Goal: Task Accomplishment & Management: Manage account settings

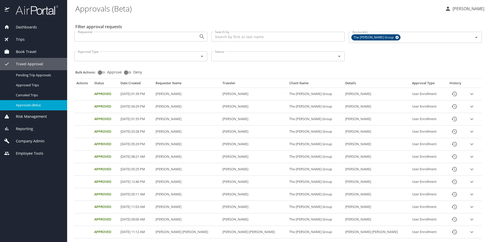
click at [44, 61] on div "Travel Approval" at bounding box center [33, 64] width 59 height 6
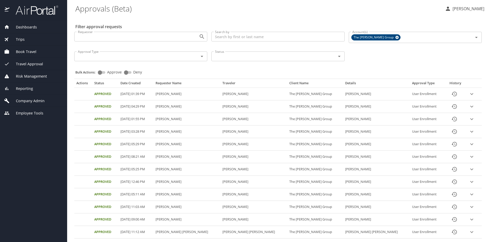
click at [44, 102] on span "Company Admin" at bounding box center [26, 101] width 35 height 6
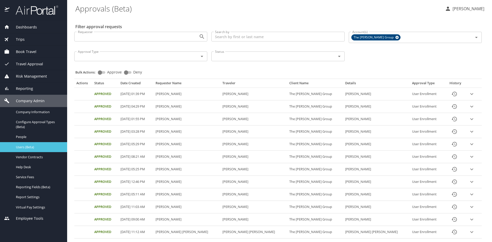
click at [40, 146] on span "Users (Beta)" at bounding box center [38, 147] width 45 height 5
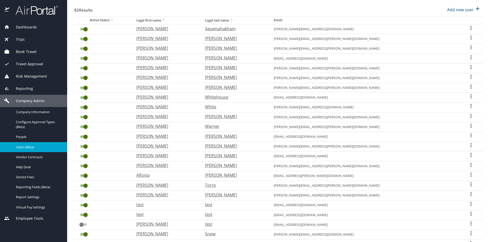
scroll to position [77, 0]
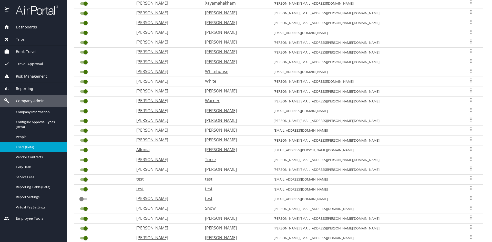
click at [468, 80] on icon "User Search Table" at bounding box center [471, 80] width 6 height 6
click at [451, 82] on li "View profile" at bounding box center [451, 81] width 74 height 9
select select "US"
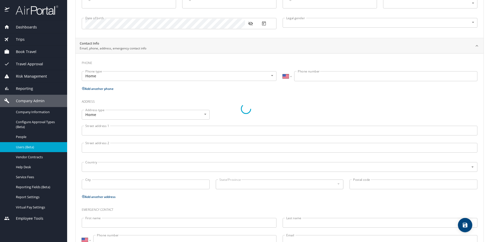
type input "[PERSON_NAME]"
type input "White"
type input "[DEMOGRAPHIC_DATA]"
type input "[PERSON_NAME]"
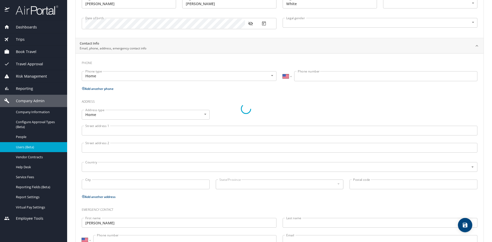
type input "Valkenburg"
type input "[PHONE_NUMBER]"
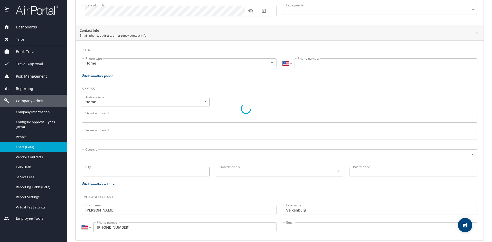
select select "US"
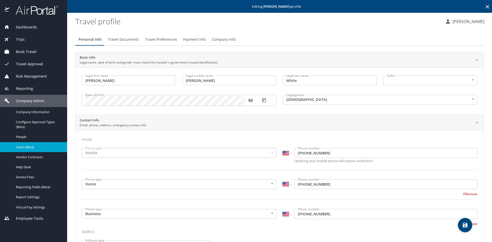
click at [216, 38] on span "Company Info" at bounding box center [224, 39] width 24 height 6
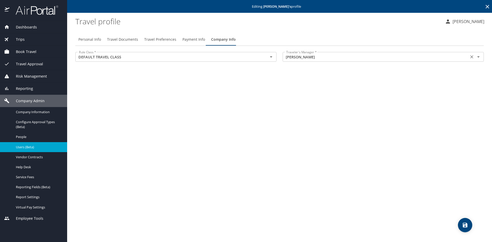
click at [457, 56] on input "[PERSON_NAME]" at bounding box center [375, 57] width 183 height 7
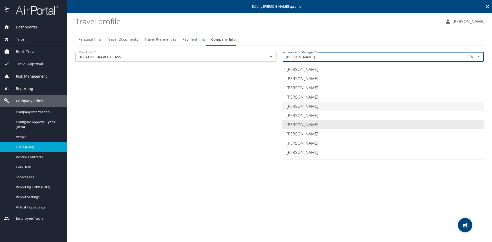
click at [315, 108] on li "[PERSON_NAME]" at bounding box center [382, 106] width 201 height 9
type input "[PERSON_NAME]"
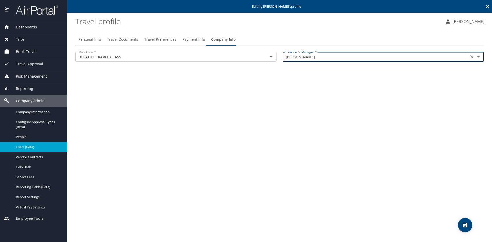
click at [468, 222] on icon "save" at bounding box center [465, 225] width 6 height 6
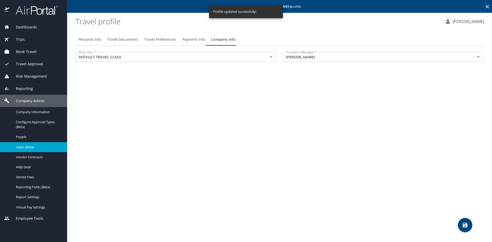
click at [22, 149] on span "Users (Beta)" at bounding box center [38, 147] width 45 height 5
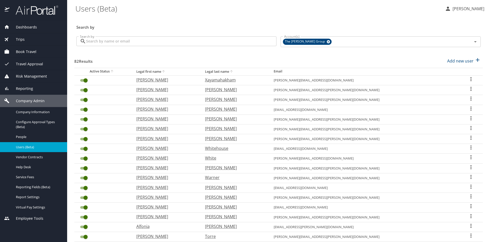
click at [239, 186] on p "[PERSON_NAME]" at bounding box center [234, 188] width 58 height 6
select select "US"
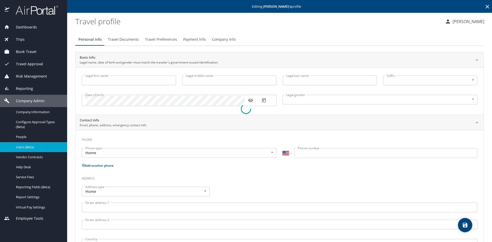
type input "[PERSON_NAME]"
type input "[DEMOGRAPHIC_DATA]"
select select "US"
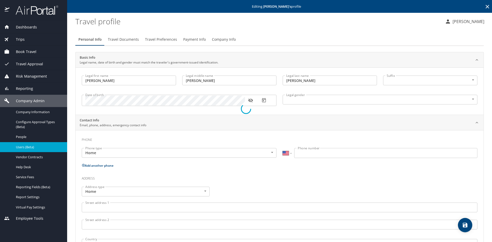
select select "US"
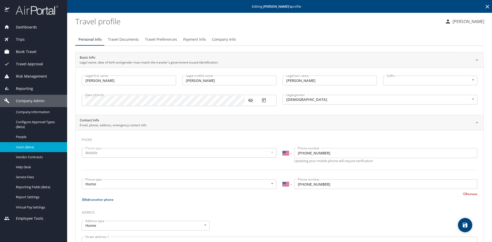
click at [227, 38] on span "Company Info" at bounding box center [224, 39] width 24 height 6
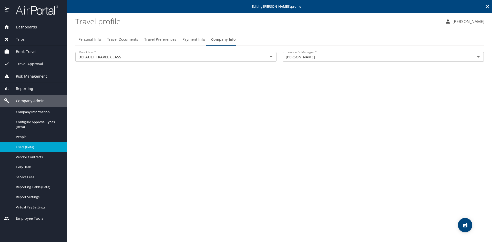
click at [16, 146] on span "Users (Beta)" at bounding box center [38, 147] width 45 height 5
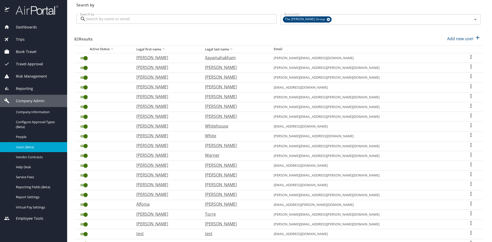
scroll to position [51, 0]
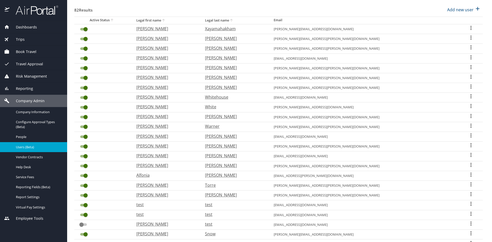
click at [241, 145] on p "[PERSON_NAME]" at bounding box center [234, 146] width 58 height 6
select select "US"
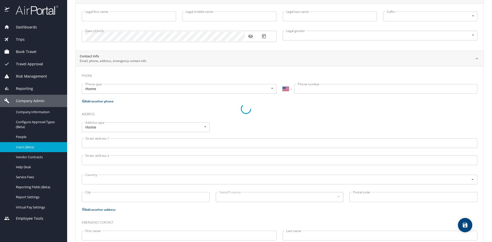
scroll to position [64, 0]
type input "[PERSON_NAME]"
type input "[DEMOGRAPHIC_DATA]"
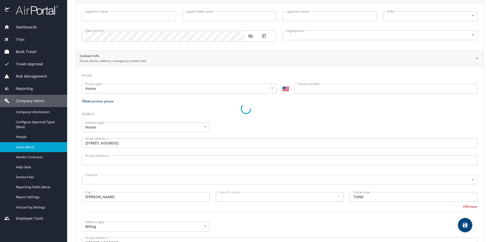
type input "Violet"
type input "[PERSON_NAME]"
select select "NO"
type input "962 95 343"
type input "[GEOGRAPHIC_DATA]"
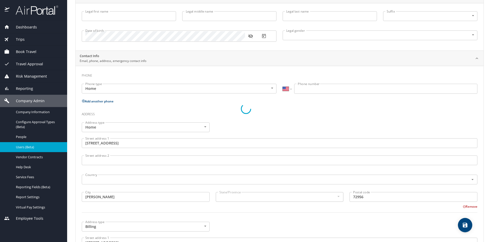
type input "[GEOGRAPHIC_DATA]"
type input "[US_STATE]"
select select "US"
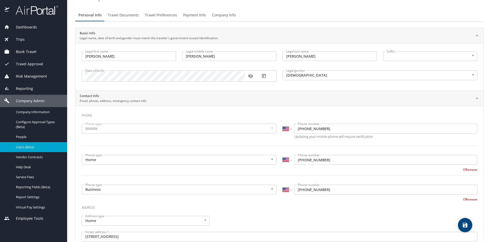
scroll to position [0, 0]
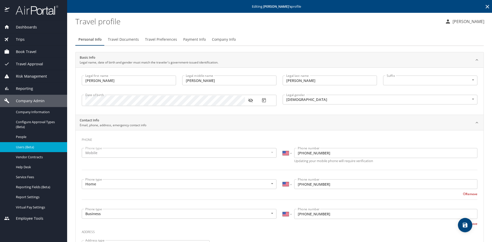
click at [213, 38] on span "Company Info" at bounding box center [224, 39] width 24 height 6
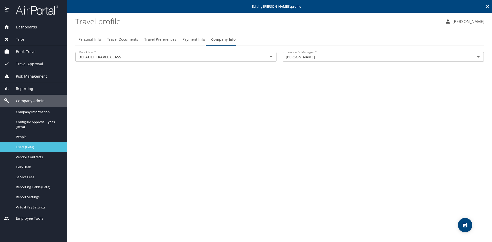
click at [20, 146] on span "Users (Beta)" at bounding box center [38, 147] width 45 height 5
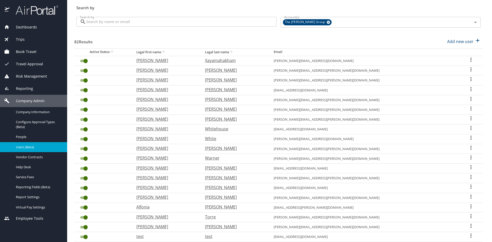
scroll to position [51, 0]
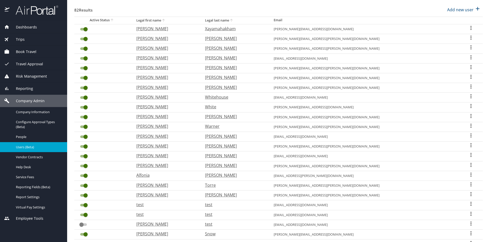
click at [251, 156] on p "[PERSON_NAME]" at bounding box center [234, 156] width 58 height 6
select select "US"
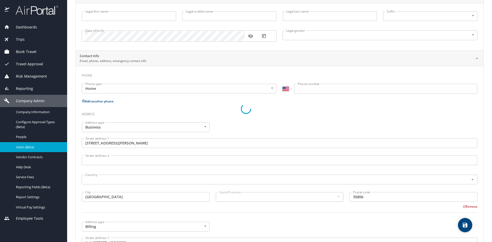
type input "[PERSON_NAME]"
type input "[DEMOGRAPHIC_DATA]"
type input "[GEOGRAPHIC_DATA]"
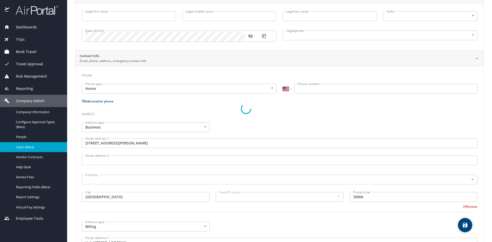
type input "[US_STATE]"
select select "PR"
select select "UG"
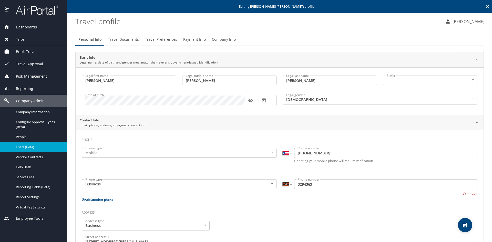
click at [221, 40] on span "Company Info" at bounding box center [224, 39] width 24 height 6
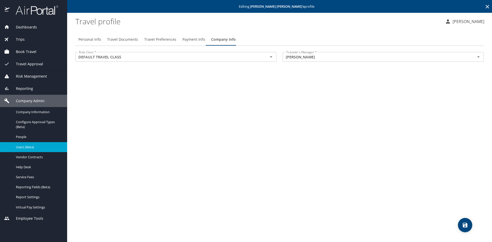
click at [25, 146] on span "Users (Beta)" at bounding box center [38, 147] width 45 height 5
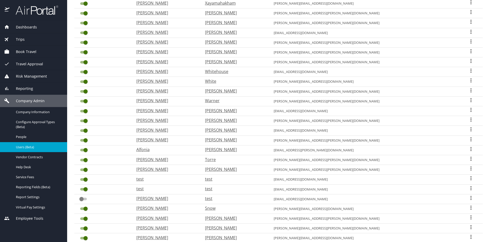
scroll to position [105, 0]
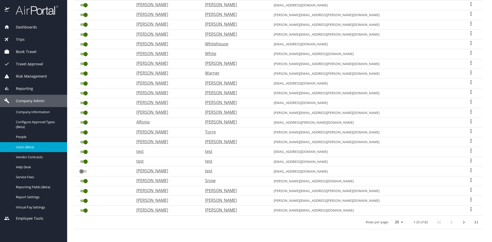
click at [238, 112] on p "[PERSON_NAME]" at bounding box center [234, 112] width 58 height 6
select select "US"
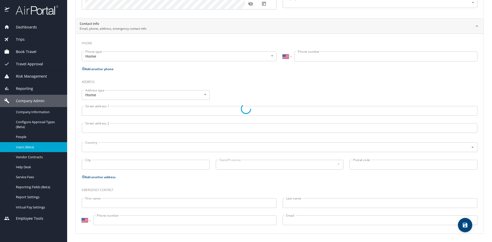
type input "[PERSON_NAME]"
type input "[DEMOGRAPHIC_DATA]"
type input "[PERSON_NAME]"
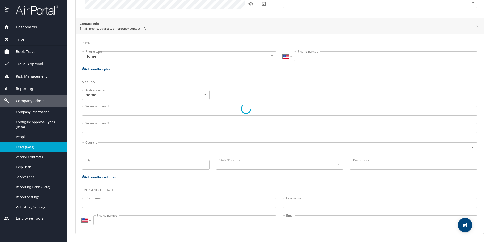
type input "[PHONE_NUMBER]"
type input "[PERSON_NAME][EMAIL_ADDRESS][PERSON_NAME][DOMAIN_NAME]"
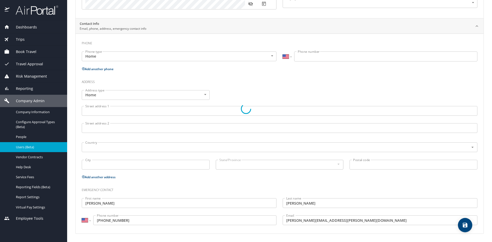
select select "US"
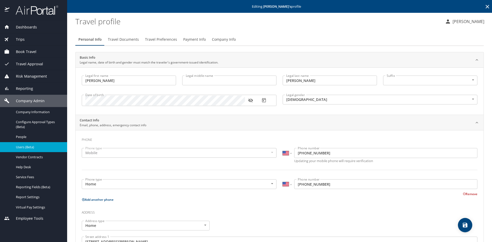
click at [218, 39] on span "Company Info" at bounding box center [224, 39] width 24 height 6
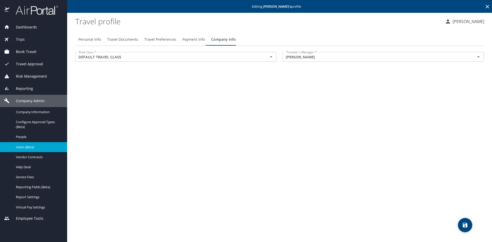
click at [23, 146] on span "Users (Beta)" at bounding box center [38, 147] width 45 height 5
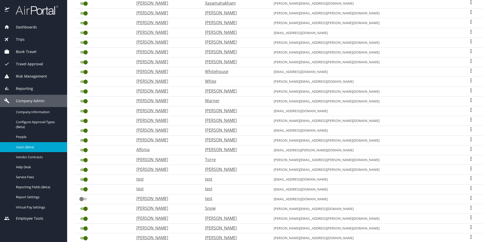
scroll to position [103, 0]
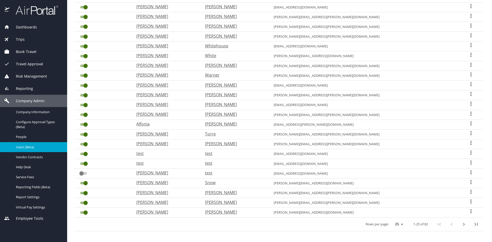
click at [240, 211] on p "[PERSON_NAME]" at bounding box center [234, 212] width 58 height 6
select select "US"
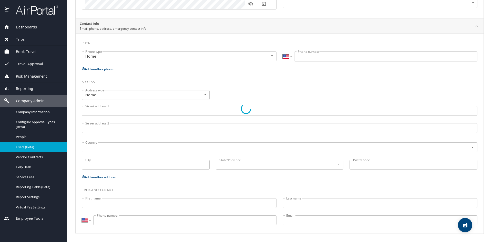
type input "[PERSON_NAME]"
type input "[DEMOGRAPHIC_DATA]"
select select "US"
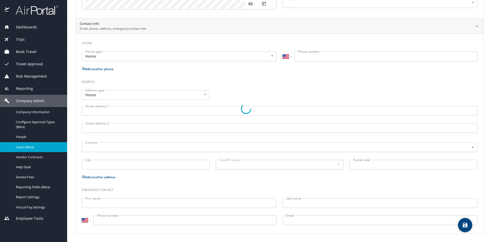
select select "US"
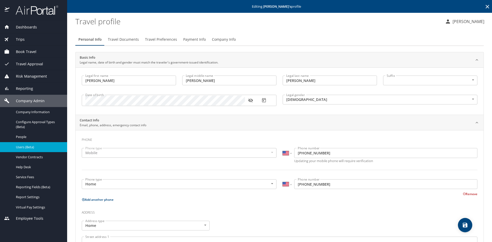
click at [217, 40] on span "Company Info" at bounding box center [224, 39] width 24 height 6
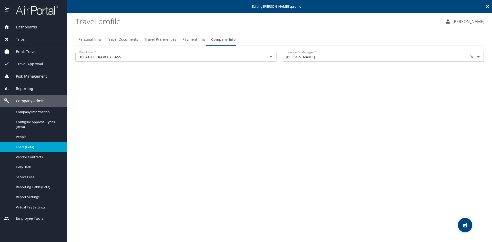
click at [477, 56] on icon "Open" at bounding box center [478, 57] width 6 height 6
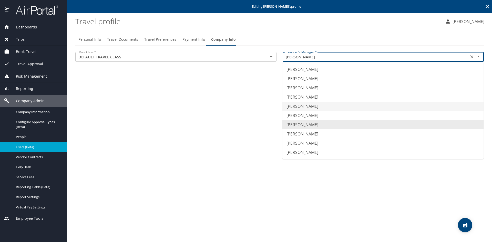
click at [304, 106] on li "[PERSON_NAME]" at bounding box center [382, 106] width 201 height 9
type input "[PERSON_NAME]"
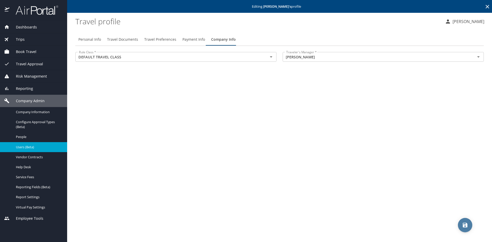
click at [465, 226] on icon "save" at bounding box center [465, 225] width 6 height 6
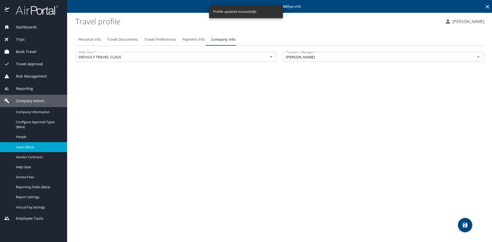
click at [25, 147] on span "Users (Beta)" at bounding box center [38, 147] width 45 height 5
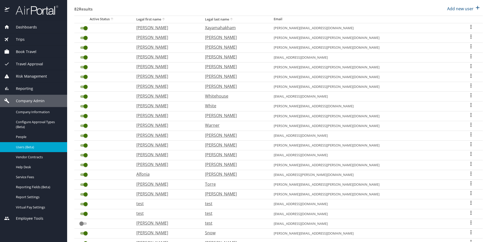
scroll to position [105, 0]
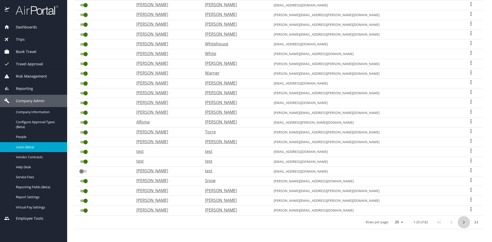
click at [463, 222] on icon "next page" at bounding box center [464, 222] width 2 height 3
checkbox input "true"
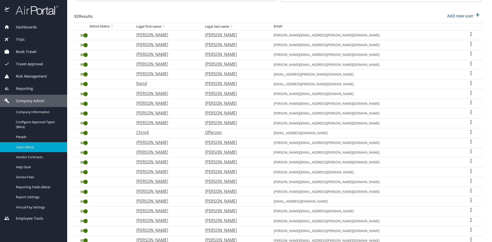
scroll to position [0, 0]
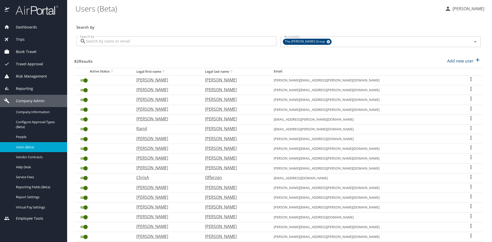
click at [240, 130] on p "[PERSON_NAME]" at bounding box center [234, 129] width 58 height 6
select select "US"
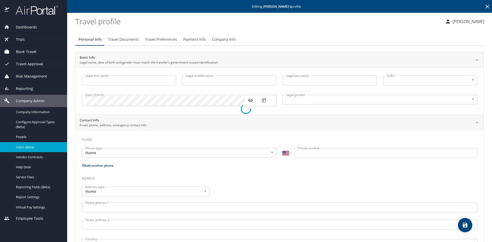
select select "US"
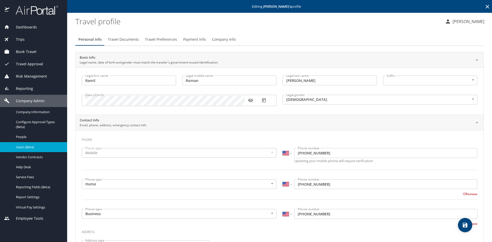
type input "Ramil"
type input "Roman"
type input "[PERSON_NAME]"
type input "[DEMOGRAPHIC_DATA]"
type input "[PERSON_NAME]"
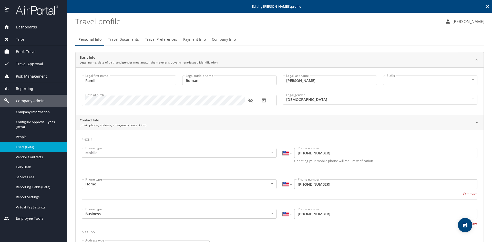
type input "[PERSON_NAME]"
type input "[PHONE_NUMBER]"
click at [219, 43] on span "Company Info" at bounding box center [224, 39] width 24 height 6
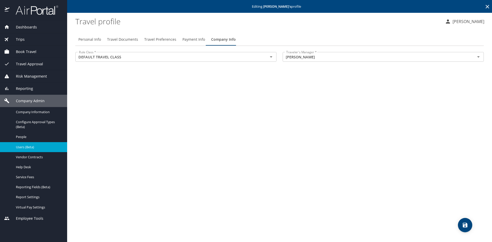
click at [32, 147] on span "Users (Beta)" at bounding box center [38, 147] width 45 height 5
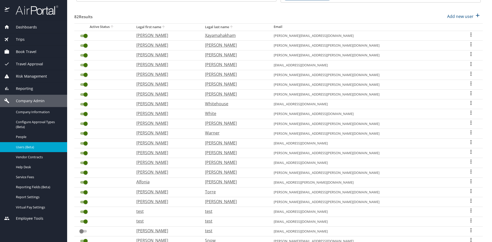
scroll to position [105, 0]
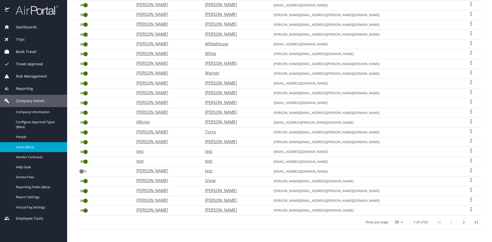
click at [461, 225] on icon "next page" at bounding box center [464, 222] width 6 height 6
checkbox input "true"
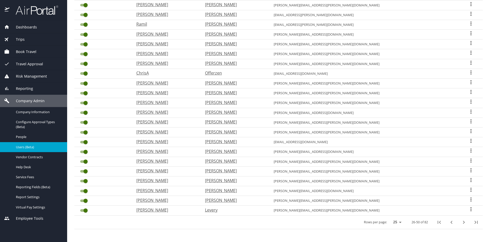
click at [230, 94] on p "[PERSON_NAME]" at bounding box center [234, 93] width 58 height 6
select select "US"
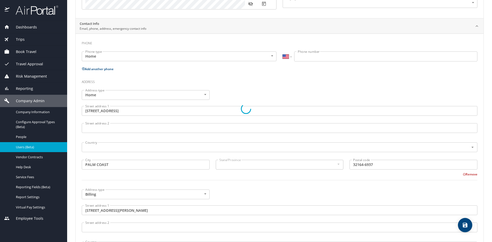
type input "[PERSON_NAME]"
type input "[DEMOGRAPHIC_DATA]"
type input "[PERSON_NAME]"
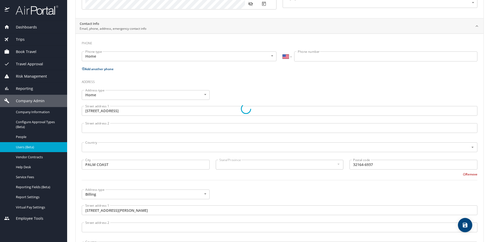
type input "[PERSON_NAME]"
type input "[PHONE_NUMBER]"
type input "[GEOGRAPHIC_DATA]"
type input "[US_STATE]"
type input "[GEOGRAPHIC_DATA]"
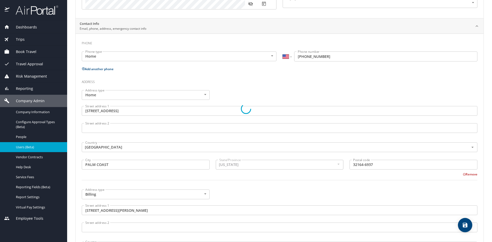
select select "US"
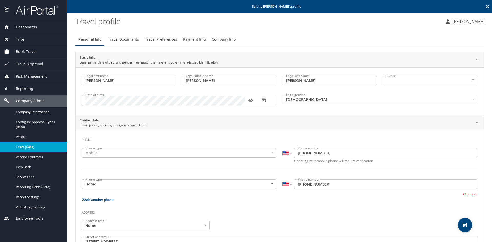
click at [221, 39] on span "Company Info" at bounding box center [224, 39] width 24 height 6
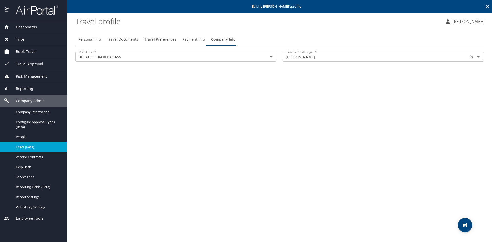
click at [480, 56] on icon "Open" at bounding box center [478, 57] width 6 height 6
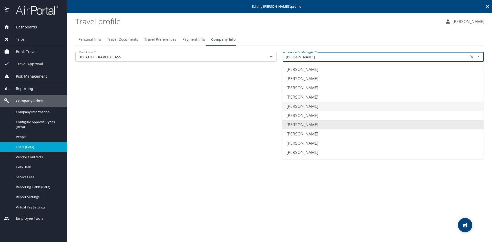
click at [311, 106] on li "[PERSON_NAME]" at bounding box center [382, 106] width 201 height 9
type input "[PERSON_NAME]"
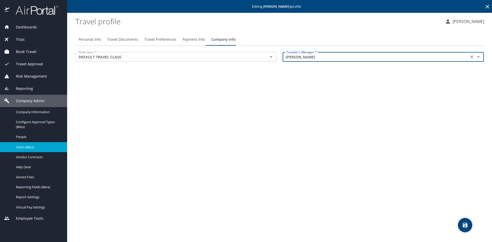
click at [466, 223] on icon "save" at bounding box center [465, 225] width 5 height 5
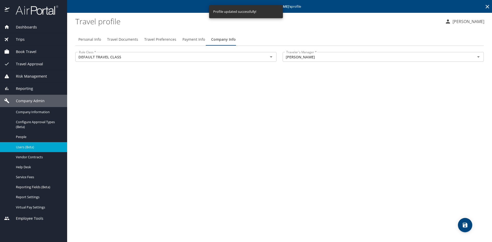
click at [24, 148] on span "Users (Beta)" at bounding box center [38, 147] width 45 height 5
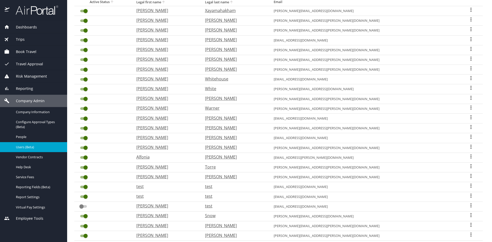
scroll to position [105, 0]
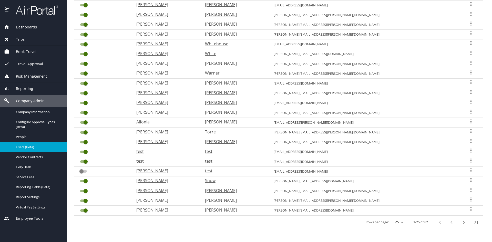
click at [463, 220] on button "next page" at bounding box center [464, 222] width 12 height 12
checkbox input "true"
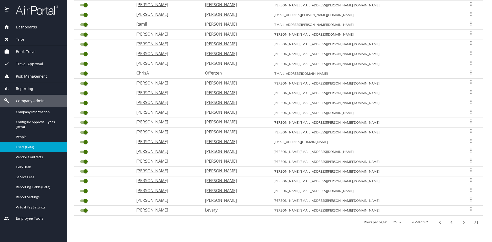
click at [233, 132] on p "[PERSON_NAME]" at bounding box center [234, 132] width 58 height 6
select select "US"
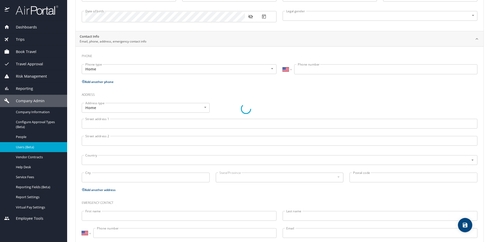
scroll to position [97, 0]
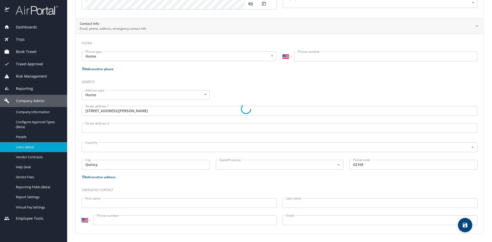
type input "[PERSON_NAME]"
type input "[DEMOGRAPHIC_DATA]"
type input "[PERSON_NAME]"
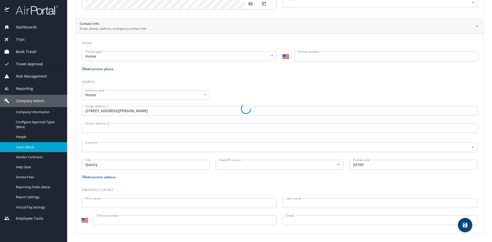
type input "[PERSON_NAME]"
type input "[PHONE_NUMBER]"
type input "[EMAIL_ADDRESS][DOMAIN_NAME]"
type input "[GEOGRAPHIC_DATA]"
type input "[US_STATE]"
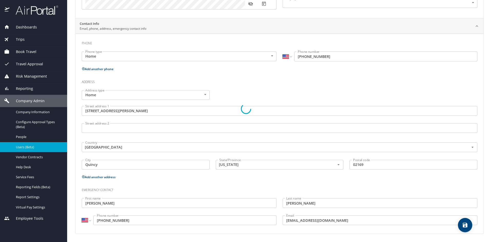
select select "US"
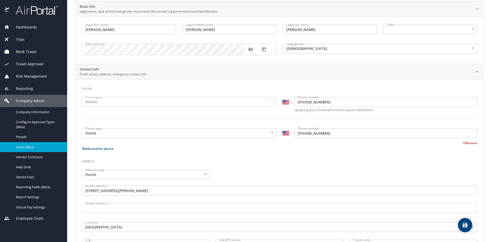
scroll to position [0, 0]
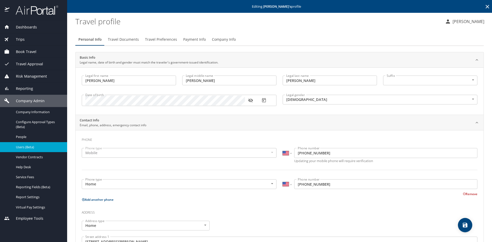
click at [223, 38] on span "Company Info" at bounding box center [224, 39] width 24 height 6
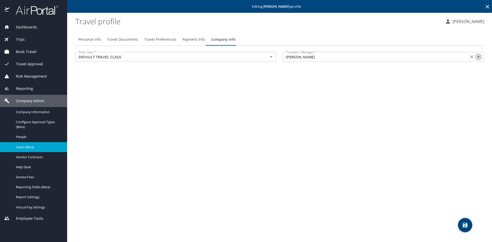
click at [479, 56] on icon "Open" at bounding box center [478, 57] width 6 height 6
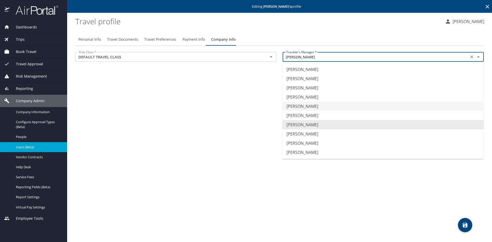
click at [309, 106] on li "[PERSON_NAME]" at bounding box center [382, 106] width 201 height 9
type input "[PERSON_NAME]"
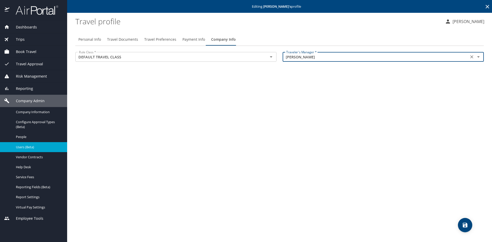
click at [466, 225] on icon "save" at bounding box center [465, 225] width 5 height 5
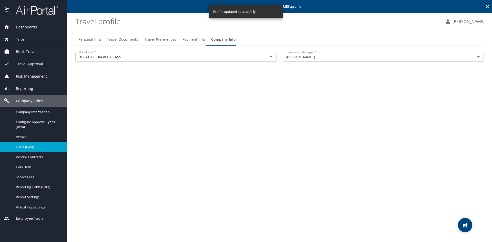
click at [32, 147] on span "Users (Beta)" at bounding box center [38, 147] width 45 height 5
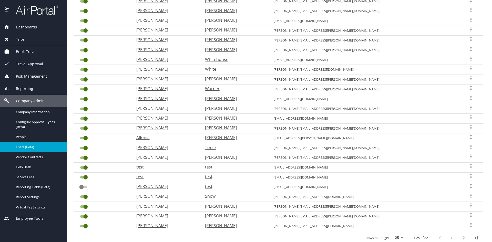
scroll to position [103, 0]
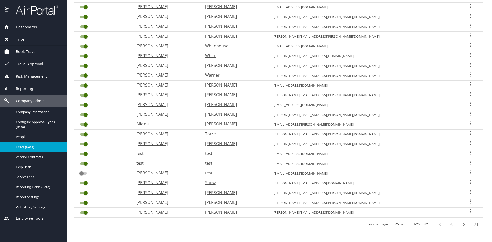
click at [461, 226] on icon "next page" at bounding box center [464, 224] width 6 height 6
checkbox input "true"
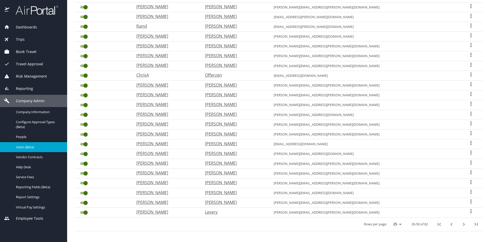
click at [237, 183] on p "[PERSON_NAME]" at bounding box center [234, 183] width 58 height 6
select select "US"
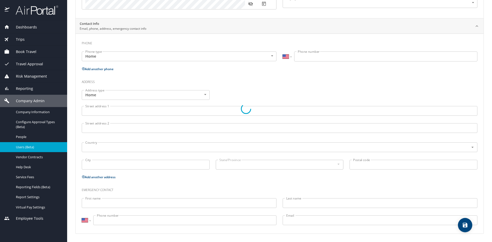
type input "[PERSON_NAME]"
type input "[DEMOGRAPHIC_DATA]"
type input "[PERSON_NAME]"
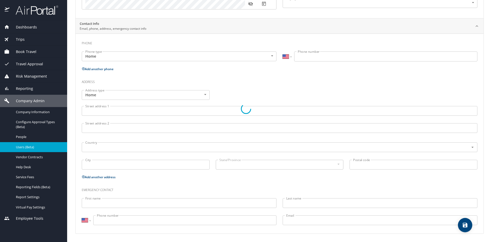
type input "[PERSON_NAME]"
type input "[PHONE_NUMBER]"
type input "[EMAIL_ADDRESS][DOMAIN_NAME]"
select select "US"
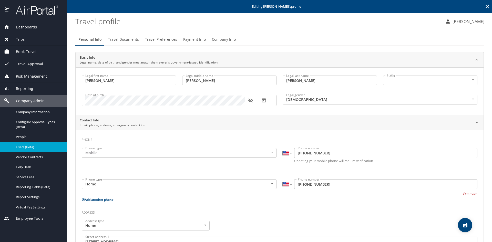
click at [226, 38] on span "Company Info" at bounding box center [224, 39] width 24 height 6
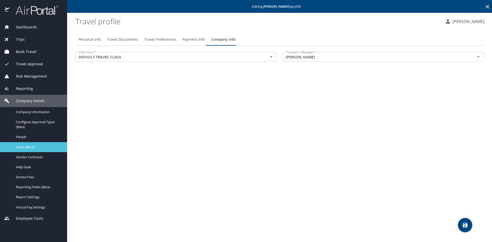
click at [26, 149] on span "Users (Beta)" at bounding box center [38, 147] width 45 height 5
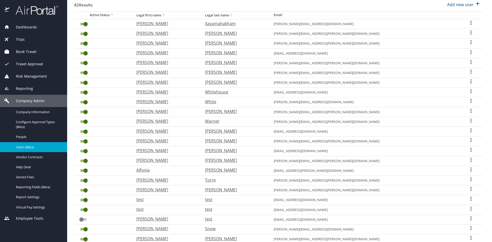
scroll to position [105, 0]
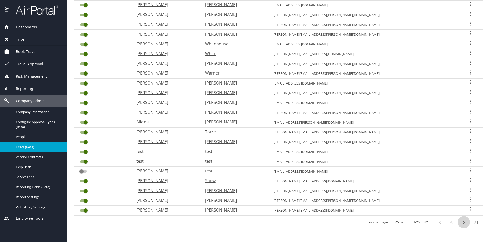
click at [461, 224] on icon "next page" at bounding box center [464, 222] width 6 height 6
checkbox input "true"
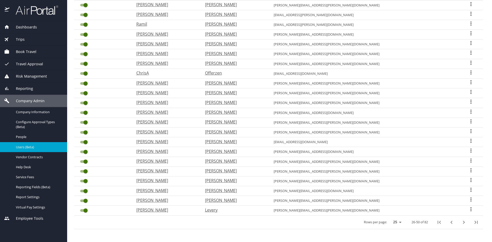
click at [232, 210] on p "Levery" at bounding box center [234, 210] width 58 height 6
select select "US"
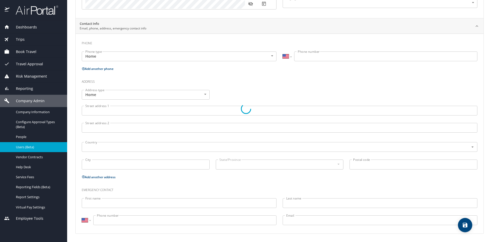
type input "[PERSON_NAME]"
type input "Levery"
type input "[DEMOGRAPHIC_DATA]"
type input "[PERSON_NAME]"
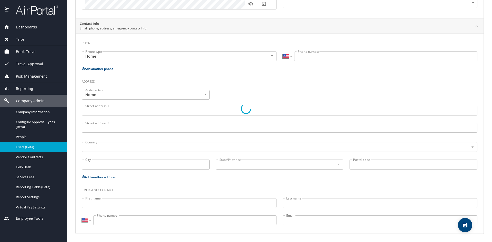
type input "Levery"
type input "[PHONE_NUMBER]"
type input "[EMAIL_ADDRESS][DOMAIN_NAME]"
select select "US"
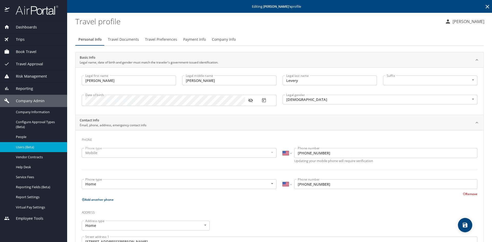
click at [220, 40] on span "Company Info" at bounding box center [224, 39] width 24 height 6
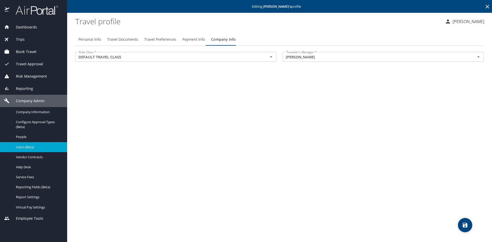
click at [32, 146] on span "Users (Beta)" at bounding box center [38, 147] width 45 height 5
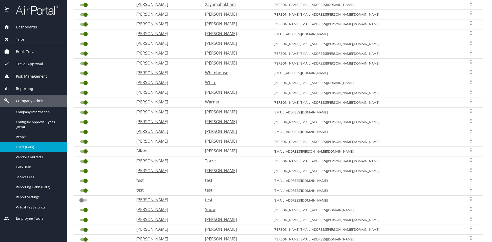
scroll to position [105, 0]
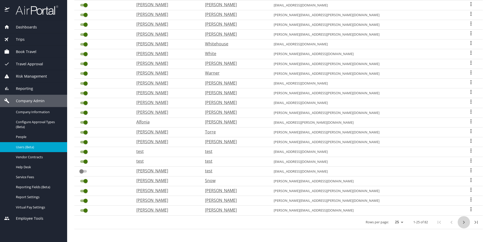
click at [462, 225] on icon "next page" at bounding box center [464, 222] width 6 height 6
checkbox input "true"
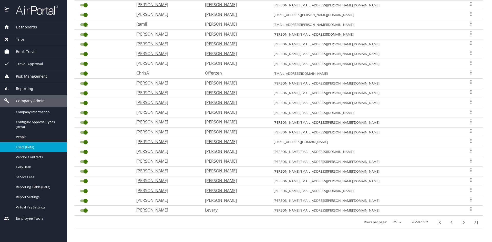
click at [462, 225] on icon "next page" at bounding box center [464, 222] width 6 height 6
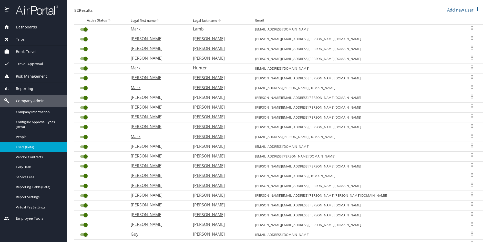
scroll to position [2, 0]
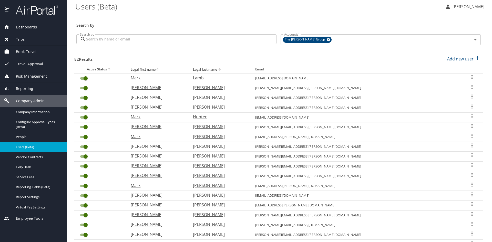
click at [242, 89] on p "[PERSON_NAME]" at bounding box center [219, 88] width 52 height 6
select select "US"
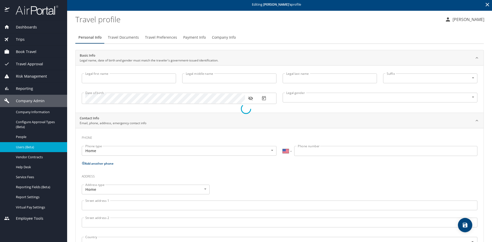
scroll to position [15, 0]
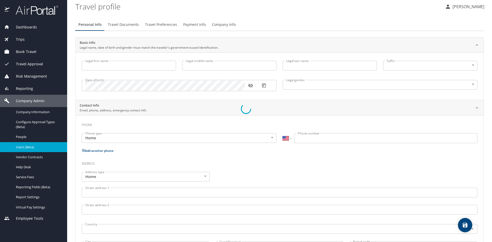
type input "[PERSON_NAME]"
type input "III"
type input "[DEMOGRAPHIC_DATA]"
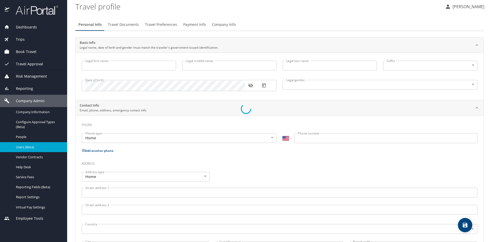
type input "Devan"
type input "[PERSON_NAME]"
type input "[PHONE_NUMBER]"
type input "[EMAIL_ADDRESS][DOMAIN_NAME]"
select select "US"
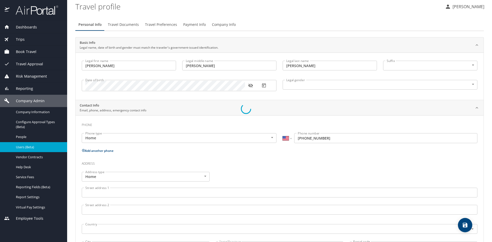
select select "US"
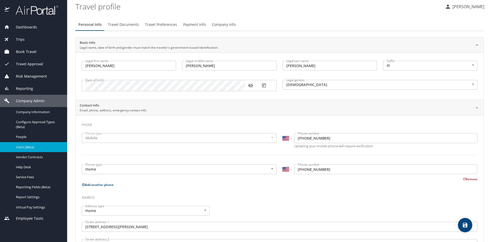
click at [217, 24] on span "Company Info" at bounding box center [224, 25] width 24 height 6
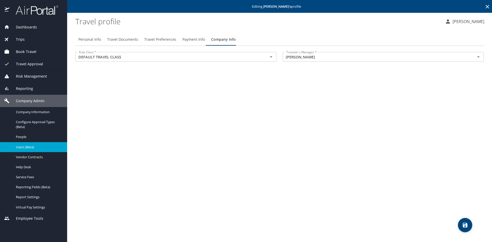
scroll to position [0, 0]
click at [34, 148] on span "Users (Beta)" at bounding box center [38, 147] width 45 height 5
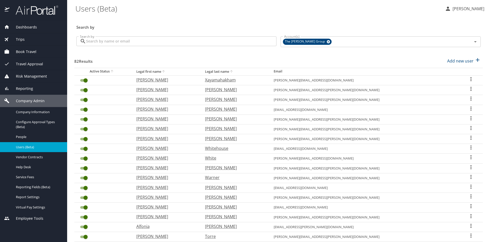
scroll to position [105, 0]
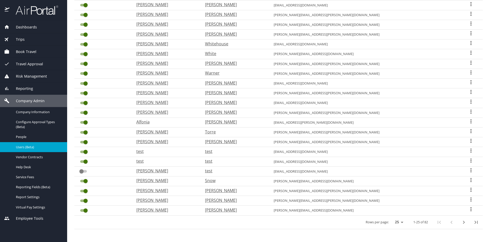
click at [461, 223] on icon "next page" at bounding box center [464, 222] width 6 height 6
checkbox input "true"
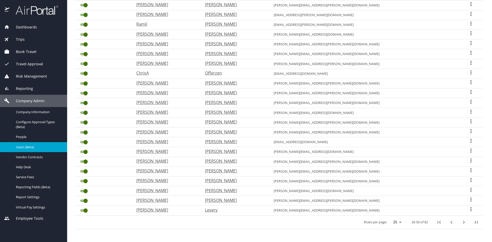
click at [461, 223] on icon "next page" at bounding box center [464, 222] width 6 height 6
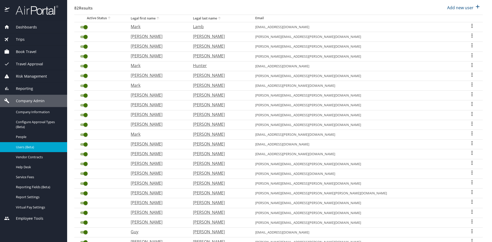
scroll to position [2, 0]
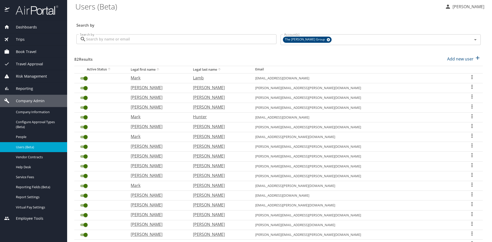
click at [241, 97] on p "[PERSON_NAME]" at bounding box center [219, 97] width 52 height 6
select select "US"
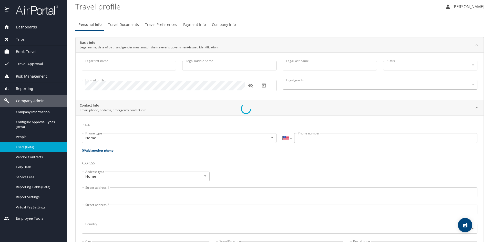
scroll to position [15, 0]
type input "[PERSON_NAME]"
type input "[DEMOGRAPHIC_DATA]"
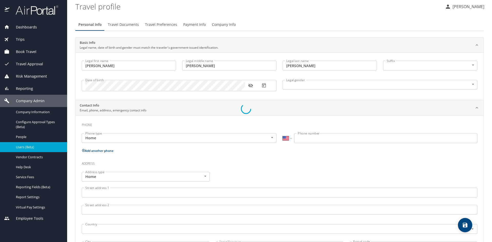
select select "US"
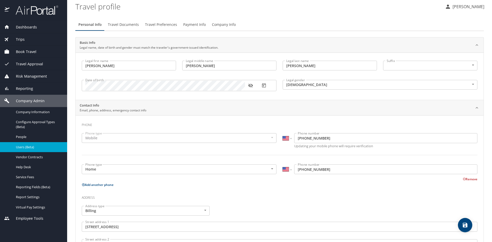
click at [223, 24] on span "Company Info" at bounding box center [224, 25] width 24 height 6
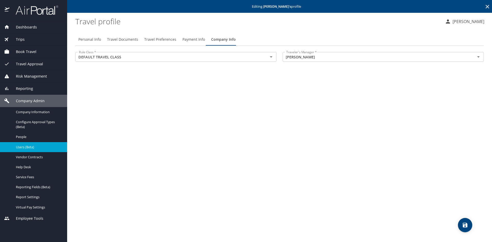
scroll to position [0, 0]
click at [478, 58] on icon "Open" at bounding box center [478, 57] width 6 height 6
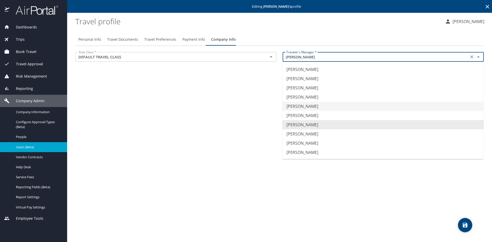
click at [305, 106] on li "[PERSON_NAME]" at bounding box center [382, 106] width 201 height 9
type input "[PERSON_NAME]"
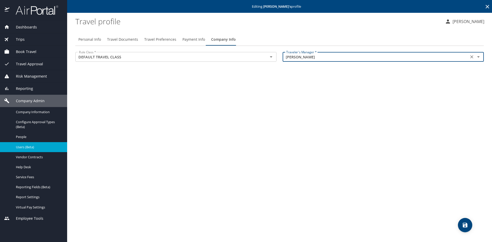
click at [466, 224] on icon "save" at bounding box center [465, 225] width 6 height 6
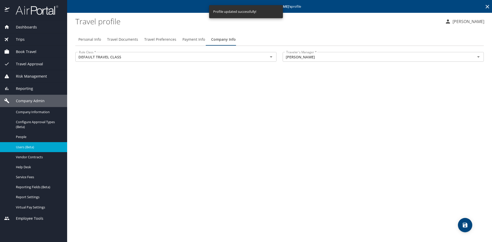
click at [24, 147] on span "Users (Beta)" at bounding box center [38, 147] width 45 height 5
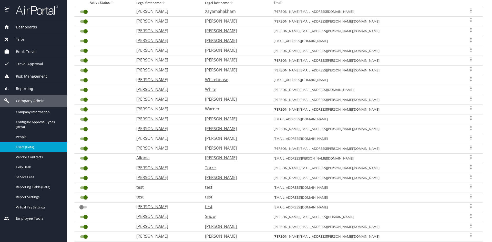
scroll to position [105, 0]
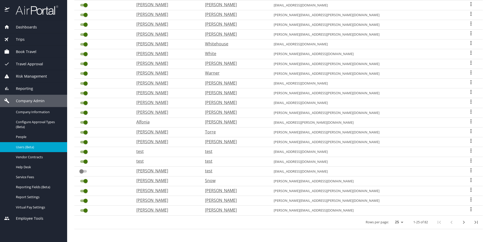
click at [461, 223] on icon "next page" at bounding box center [464, 222] width 6 height 6
checkbox input "true"
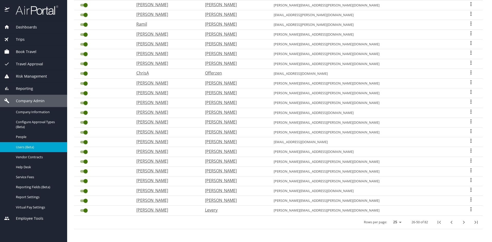
click at [461, 223] on icon "next page" at bounding box center [464, 222] width 6 height 6
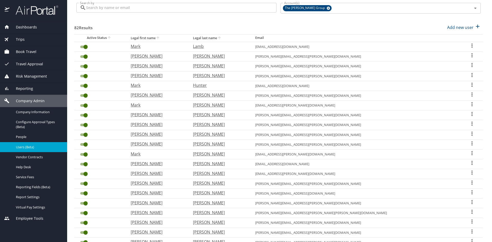
scroll to position [28, 0]
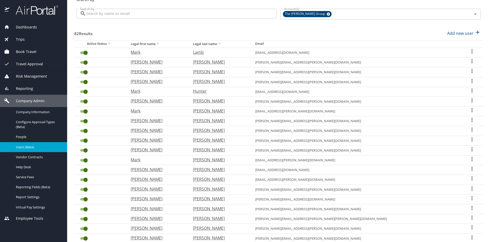
click at [243, 91] on p "Hunter" at bounding box center [219, 91] width 52 height 6
select select "US"
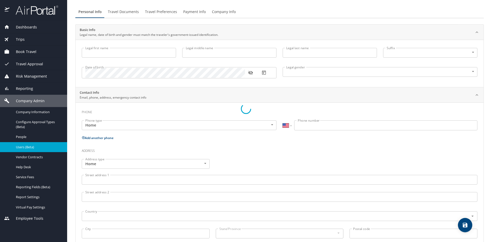
scroll to position [40, 0]
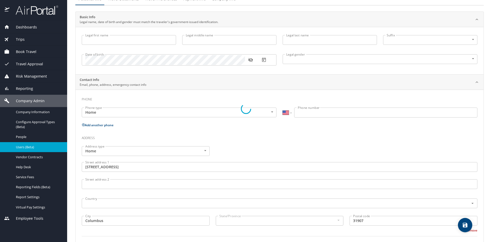
type input "Mark"
type input "[PERSON_NAME]"
type input "Hunter"
type input "[DEMOGRAPHIC_DATA]"
type input "Tifany"
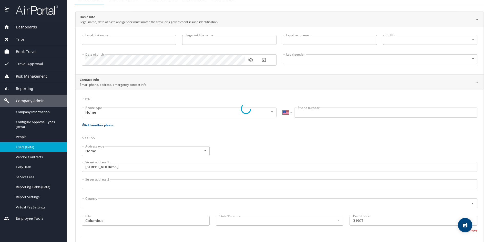
type input "[PERSON_NAME]"
type input "[PHONE_NUMBER]"
type input "[EMAIL_ADDRESS][DOMAIN_NAME]"
type input "[GEOGRAPHIC_DATA]"
type input "[US_STATE]"
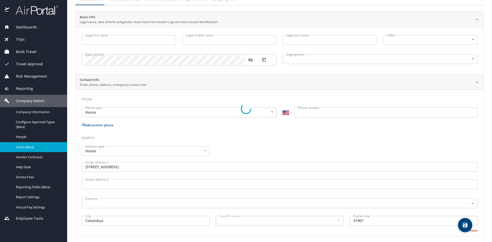
type input "[GEOGRAPHIC_DATA]"
select select "US"
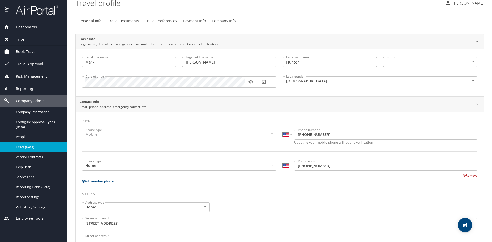
scroll to position [0, 0]
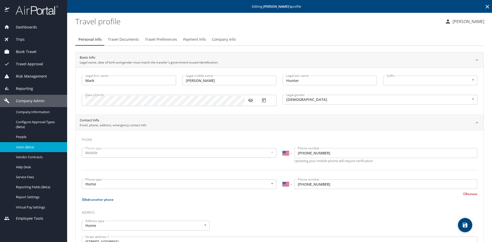
click at [228, 40] on span "Company Info" at bounding box center [224, 39] width 24 height 6
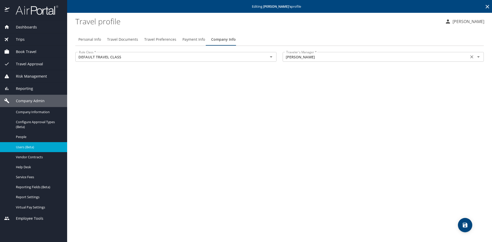
click at [479, 56] on icon "Open" at bounding box center [478, 57] width 6 height 6
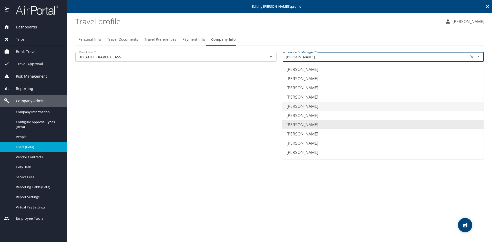
click at [306, 108] on li "[PERSON_NAME]" at bounding box center [382, 106] width 201 height 9
type input "[PERSON_NAME]"
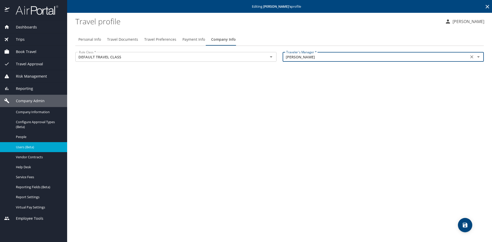
click at [466, 223] on icon "save" at bounding box center [465, 225] width 5 height 5
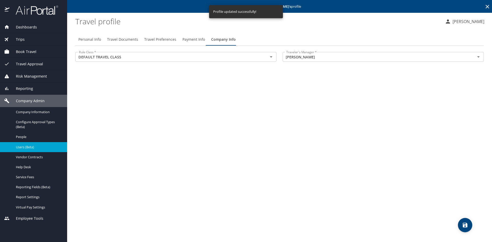
click at [27, 146] on span "Users (Beta)" at bounding box center [38, 147] width 45 height 5
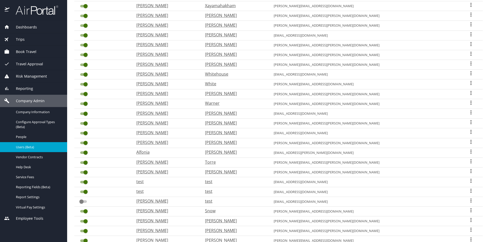
scroll to position [105, 0]
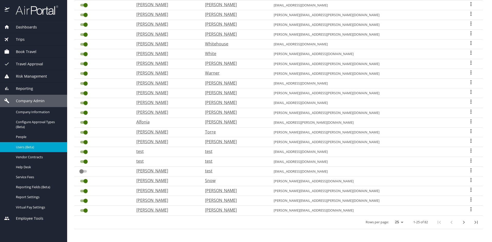
click at [461, 223] on icon "next page" at bounding box center [464, 222] width 6 height 6
checkbox input "true"
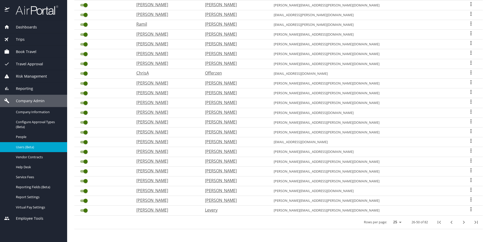
click at [463, 223] on icon "next page" at bounding box center [464, 222] width 2 height 3
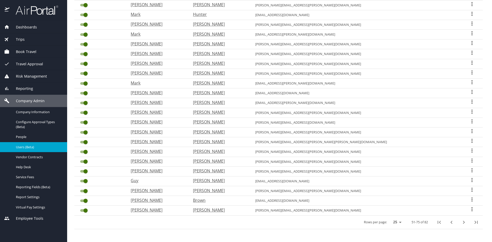
click at [245, 34] on p "[PERSON_NAME]" at bounding box center [219, 34] width 52 height 6
select select "US"
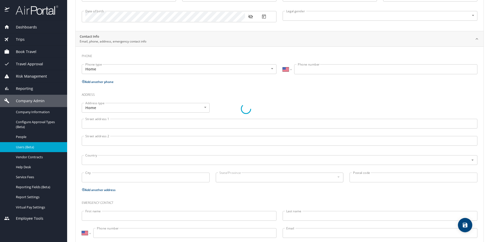
scroll to position [97, 0]
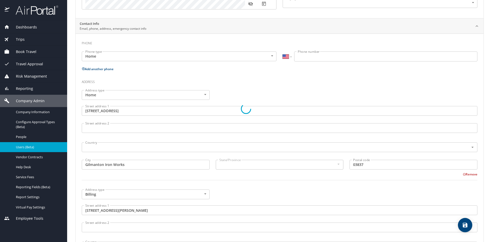
type input "Mark"
type input "[PERSON_NAME]"
type input "[DEMOGRAPHIC_DATA]"
type input "[PERSON_NAME]"
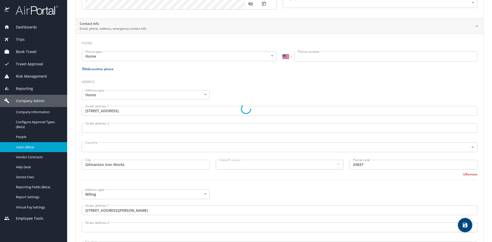
type input "[PERSON_NAME]"
type input "[PHONE_NUMBER]"
type input "[EMAIL_ADDRESS][DOMAIN_NAME]"
type input "[GEOGRAPHIC_DATA]"
type input "[US_STATE]"
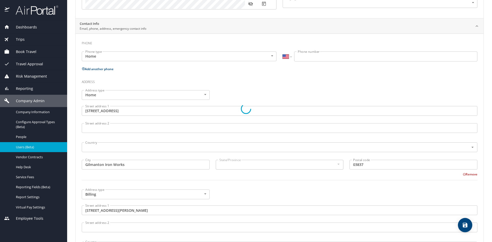
type input "[GEOGRAPHIC_DATA]"
select select "US"
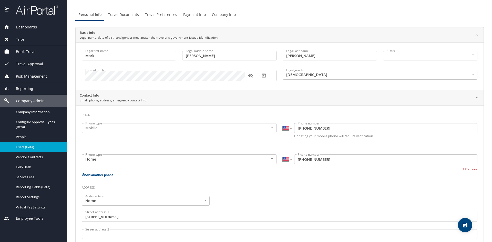
scroll to position [0, 0]
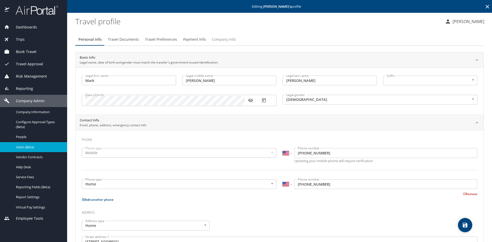
click at [227, 41] on span "Company Info" at bounding box center [224, 39] width 24 height 6
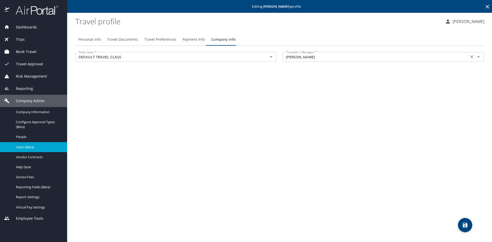
click at [480, 58] on icon "Open" at bounding box center [478, 57] width 6 height 6
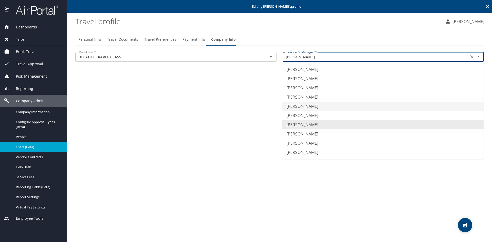
click at [313, 107] on li "[PERSON_NAME]" at bounding box center [382, 106] width 201 height 9
type input "[PERSON_NAME]"
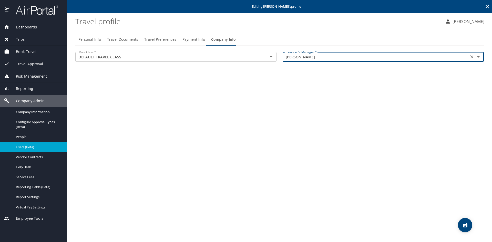
click at [470, 223] on span "save" at bounding box center [465, 225] width 14 height 6
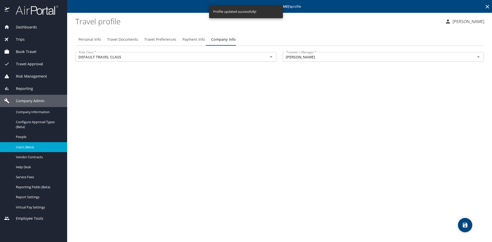
click at [18, 147] on span "Users (Beta)" at bounding box center [38, 147] width 45 height 5
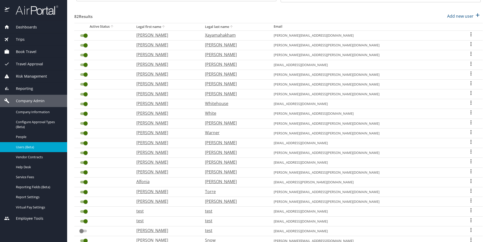
scroll to position [105, 0]
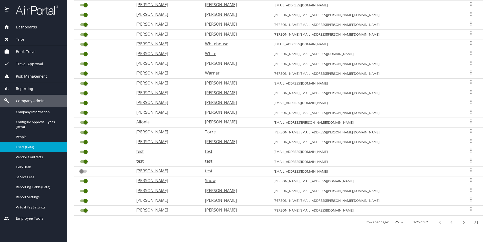
click at [463, 221] on icon "next page" at bounding box center [464, 222] width 2 height 3
checkbox input "true"
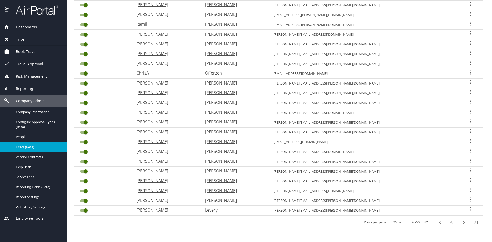
click at [463, 221] on icon "next page" at bounding box center [464, 222] width 2 height 3
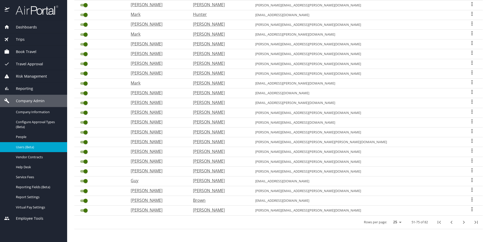
click at [244, 52] on p "[PERSON_NAME]" at bounding box center [219, 53] width 52 height 6
select select "US"
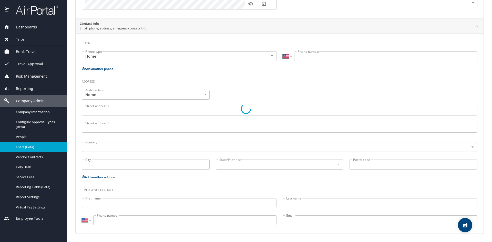
type input "[PERSON_NAME]"
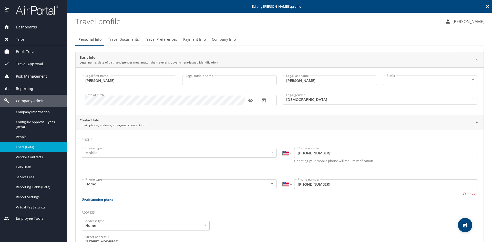
click at [222, 39] on span "Company Info" at bounding box center [224, 39] width 24 height 6
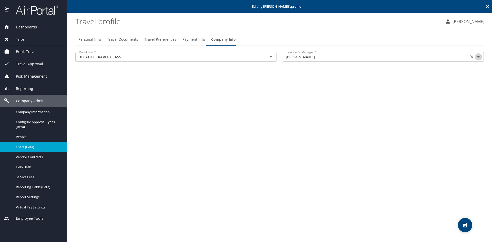
click at [479, 57] on icon "Open" at bounding box center [478, 56] width 3 height 1
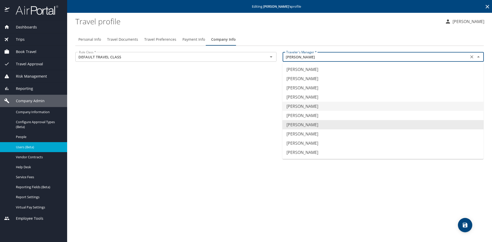
click at [304, 108] on li "[PERSON_NAME]" at bounding box center [382, 106] width 201 height 9
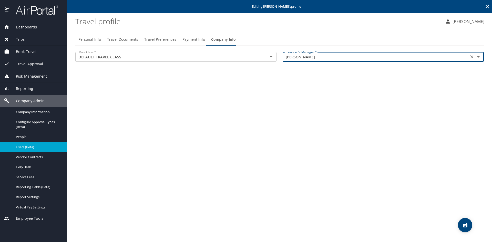
click at [466, 223] on icon "save" at bounding box center [465, 225] width 5 height 5
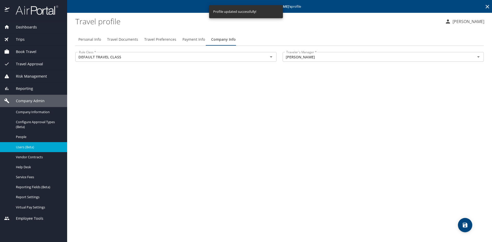
click at [28, 146] on span "Users (Beta)" at bounding box center [38, 147] width 45 height 5
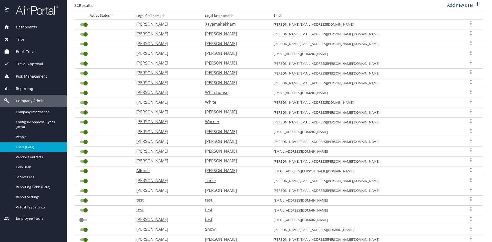
scroll to position [105, 0]
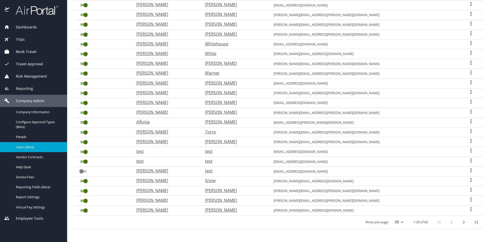
click at [461, 224] on icon "next page" at bounding box center [464, 222] width 6 height 6
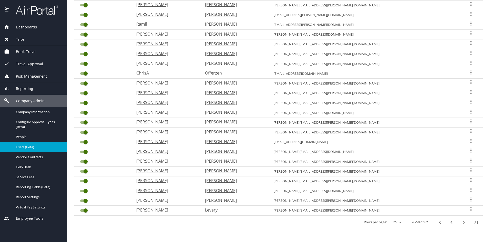
click at [461, 224] on icon "next page" at bounding box center [464, 222] width 6 height 6
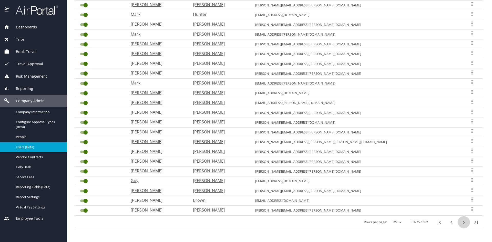
click at [463, 223] on icon "next page" at bounding box center [464, 222] width 2 height 3
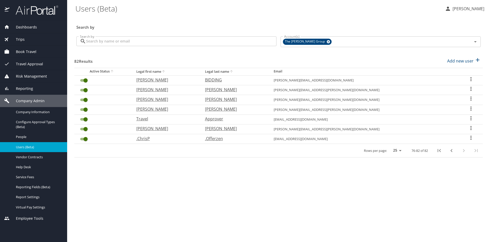
scroll to position [0, 0]
click at [247, 111] on p "[PERSON_NAME]" at bounding box center [234, 109] width 58 height 6
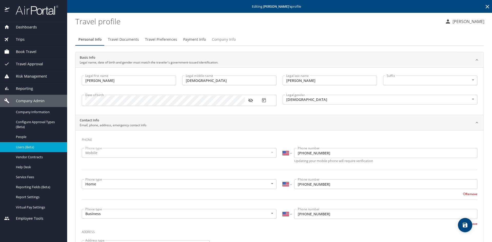
click at [222, 39] on span "Company Info" at bounding box center [224, 39] width 24 height 6
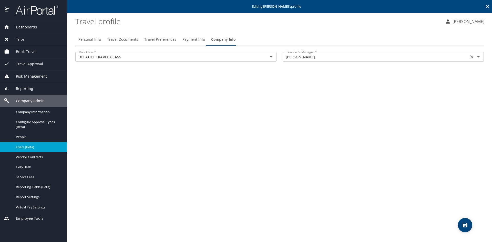
click at [479, 55] on icon "Open" at bounding box center [478, 57] width 6 height 6
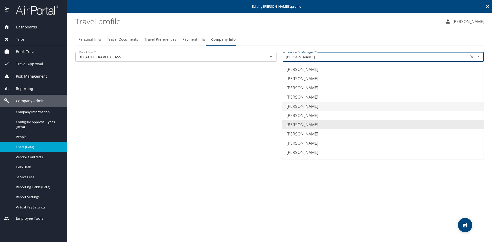
click at [302, 106] on li "[PERSON_NAME]" at bounding box center [382, 106] width 201 height 9
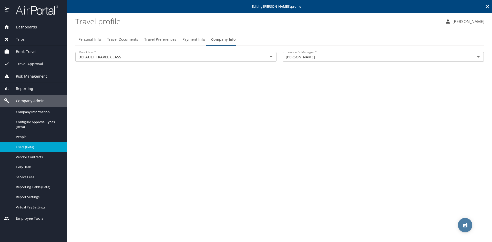
click at [464, 225] on icon "save" at bounding box center [465, 225] width 6 height 6
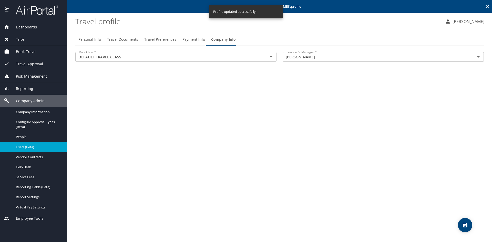
click at [32, 148] on span "Users (Beta)" at bounding box center [38, 147] width 45 height 5
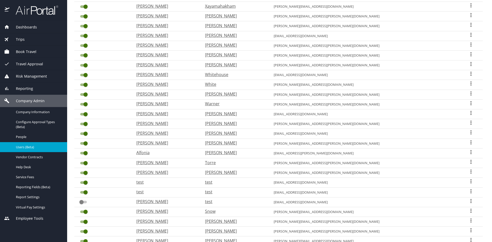
scroll to position [105, 0]
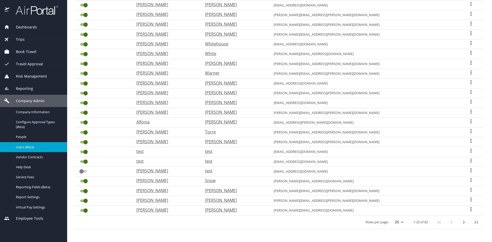
click at [461, 222] on icon "next page" at bounding box center [464, 222] width 6 height 6
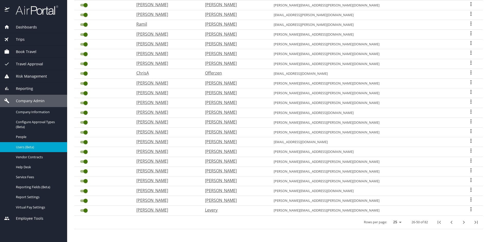
click at [461, 222] on icon "next page" at bounding box center [464, 222] width 6 height 6
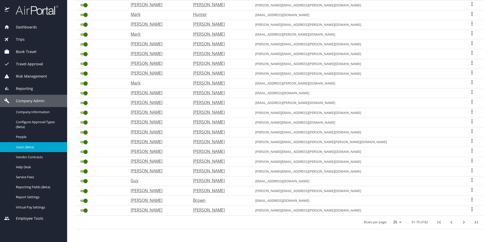
click at [461, 223] on icon "next page" at bounding box center [464, 222] width 6 height 6
